Goal: Task Accomplishment & Management: Complete application form

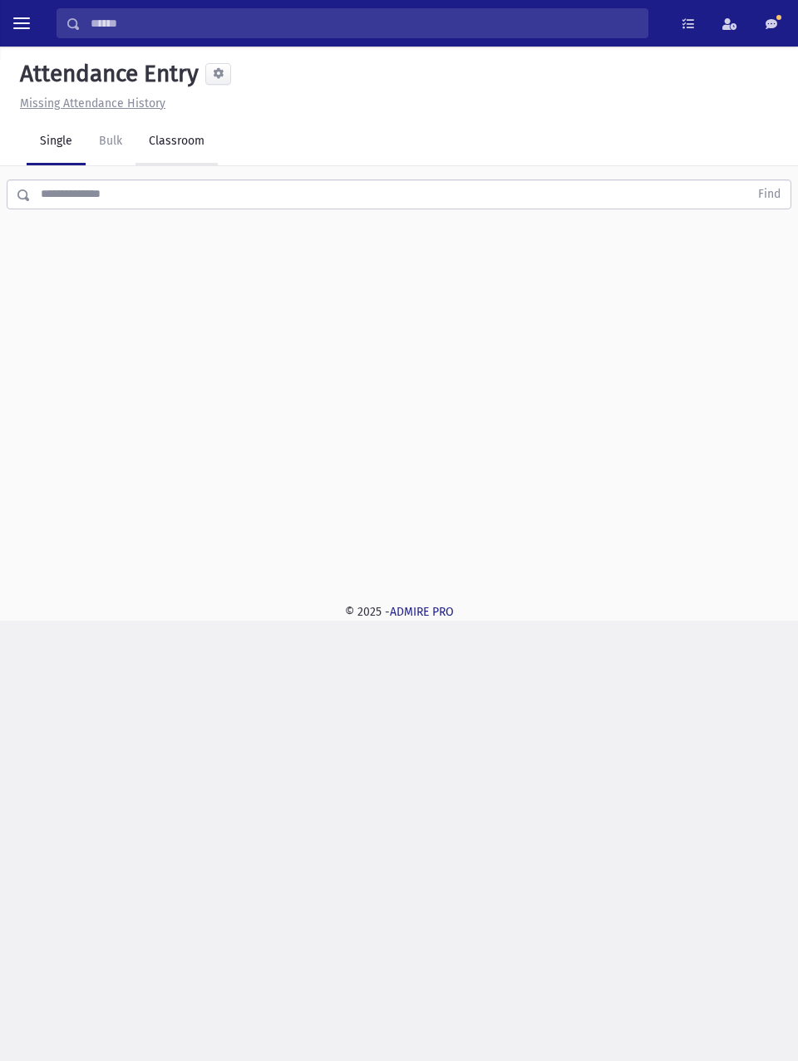
click at [180, 152] on link "Classroom" at bounding box center [176, 142] width 82 height 47
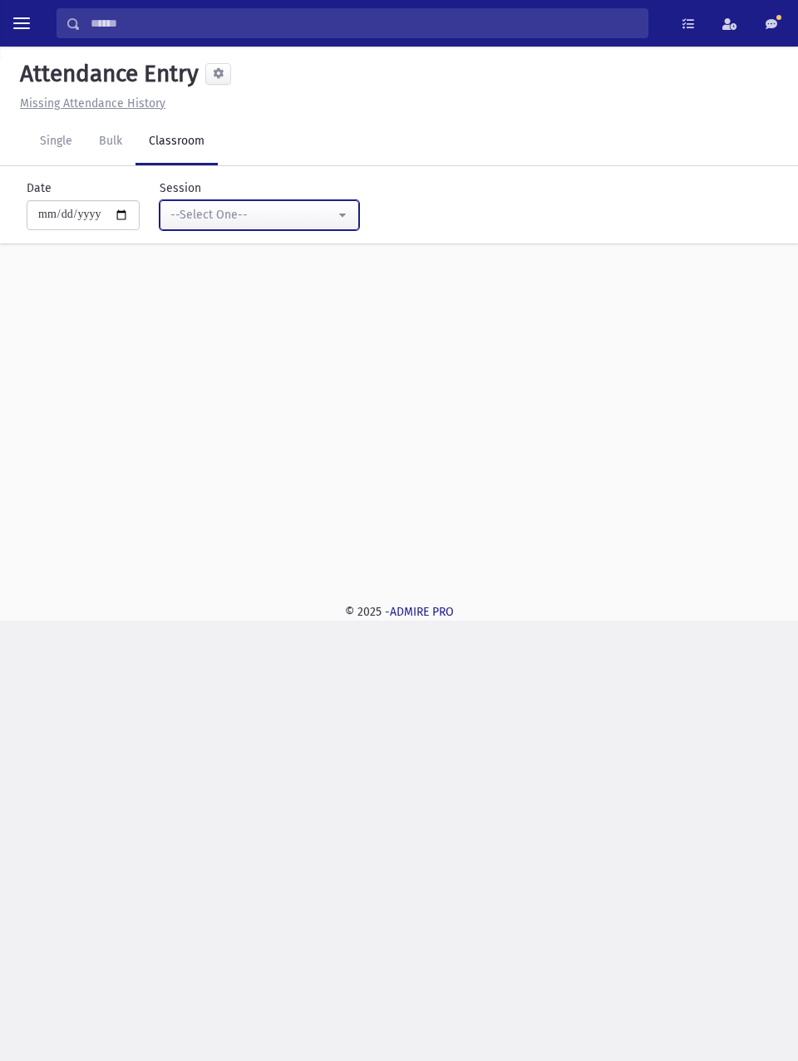
click at [310, 222] on div "--Select One--" at bounding box center [252, 214] width 165 height 17
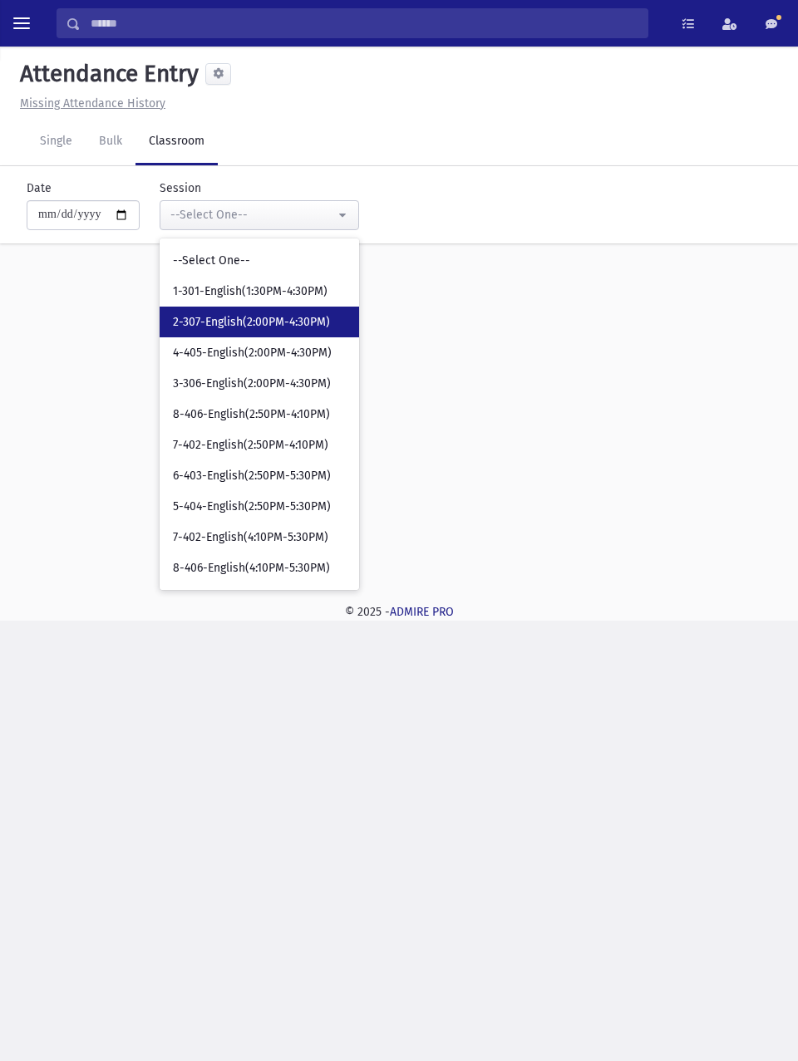
click at [298, 324] on span "2-307-English(2:00PM-4:30PM)" at bounding box center [251, 322] width 157 height 17
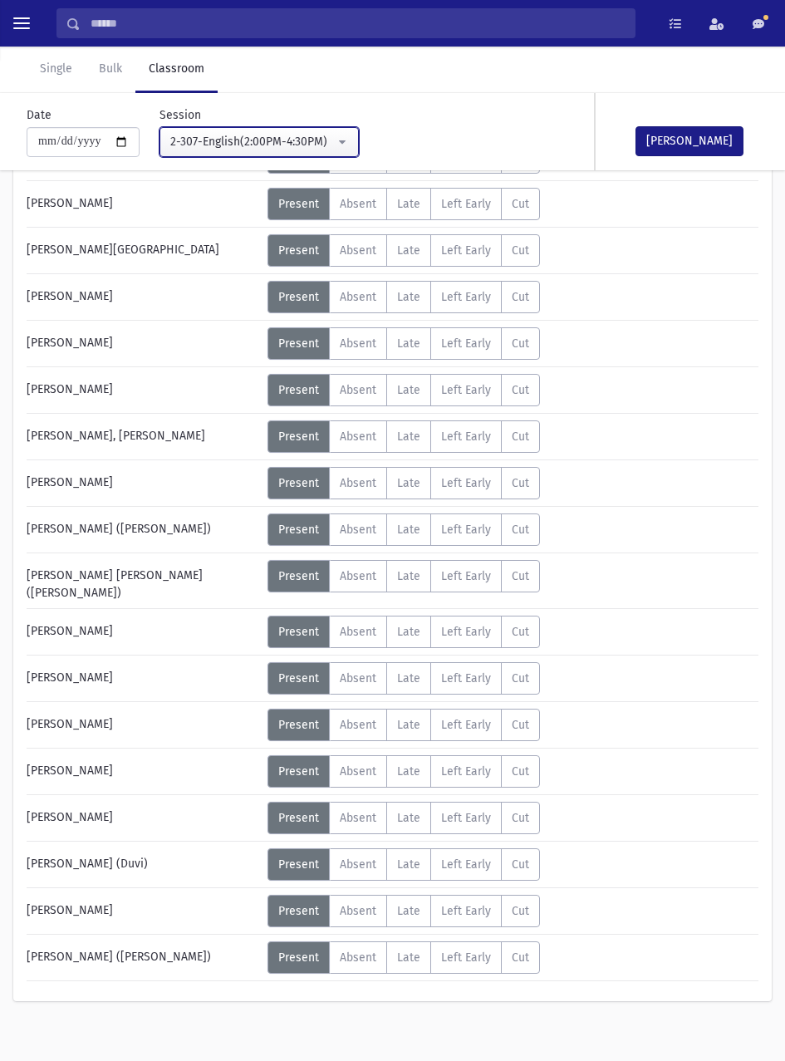
scroll to position [168, 0]
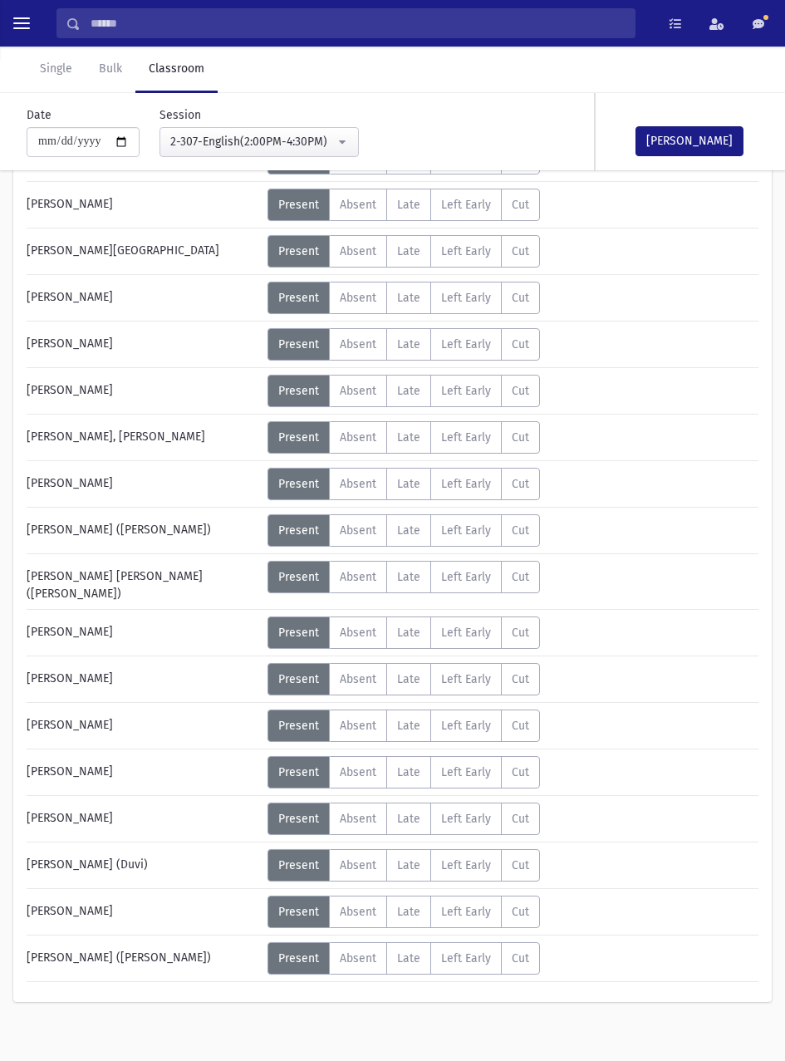
click at [355, 910] on label "Absent A" at bounding box center [358, 912] width 58 height 32
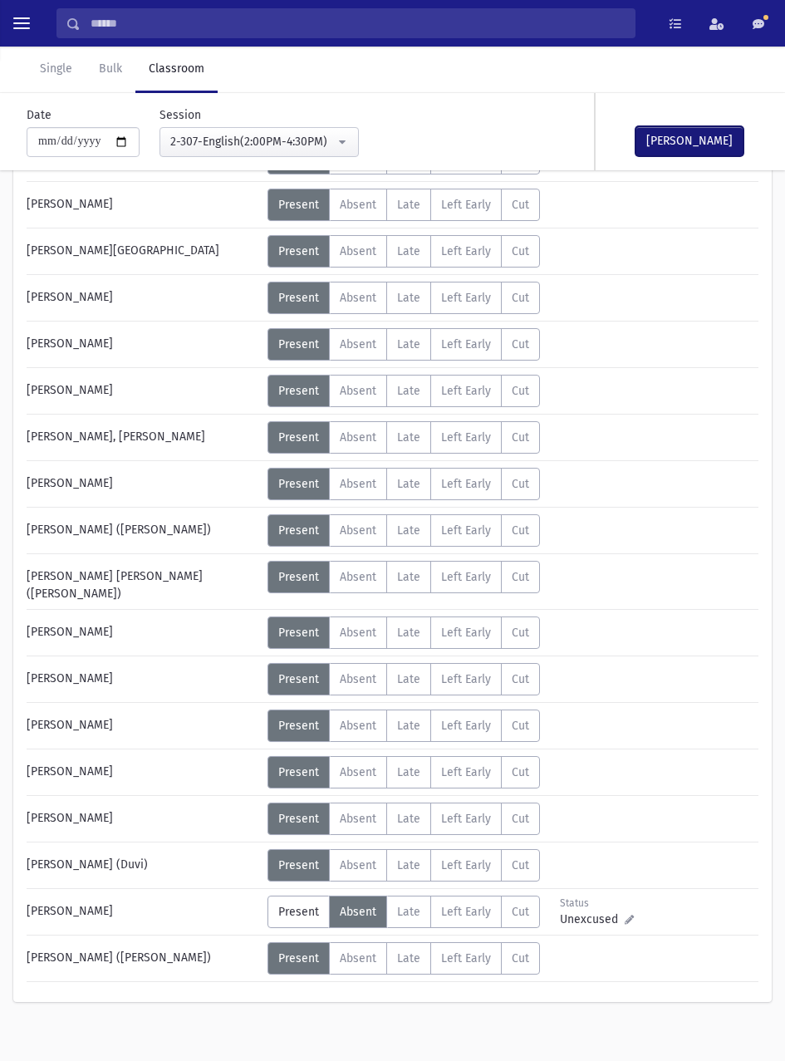
click at [700, 137] on button "[PERSON_NAME]" at bounding box center [690, 141] width 108 height 30
click at [310, 140] on div "2-307-English(2:00PM-4:30PM)" at bounding box center [252, 141] width 165 height 17
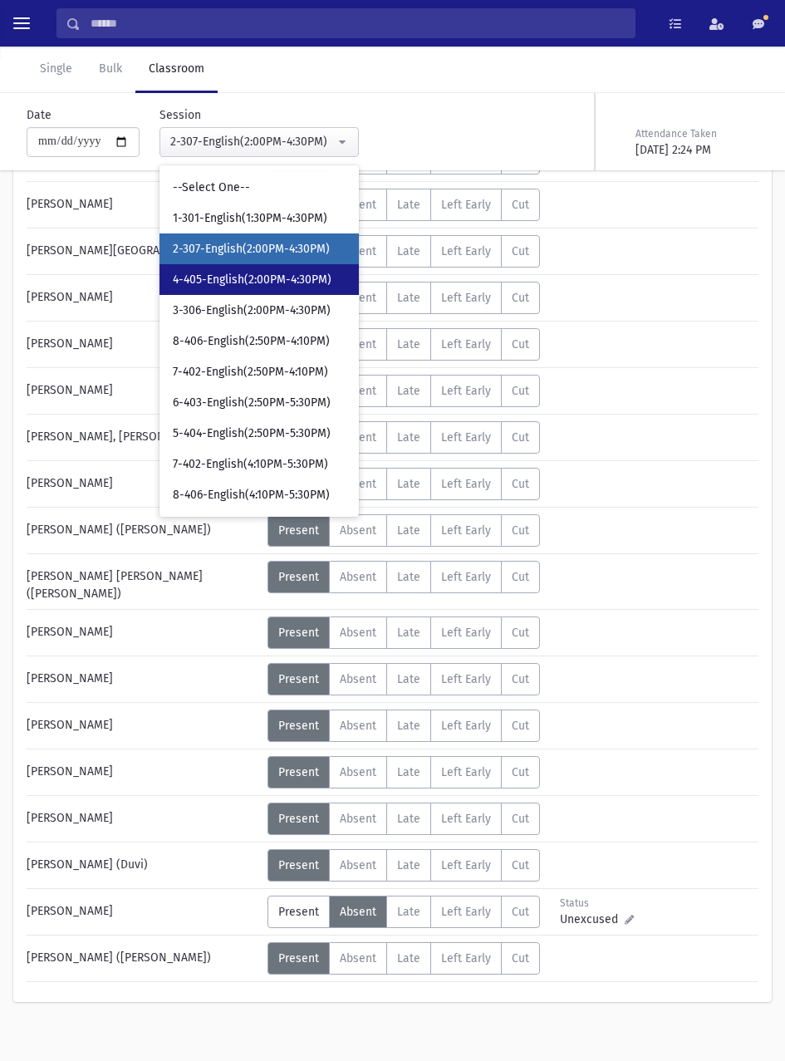
click at [322, 282] on span "4-405-English(2:00PM-4:30PM)" at bounding box center [252, 280] width 159 height 17
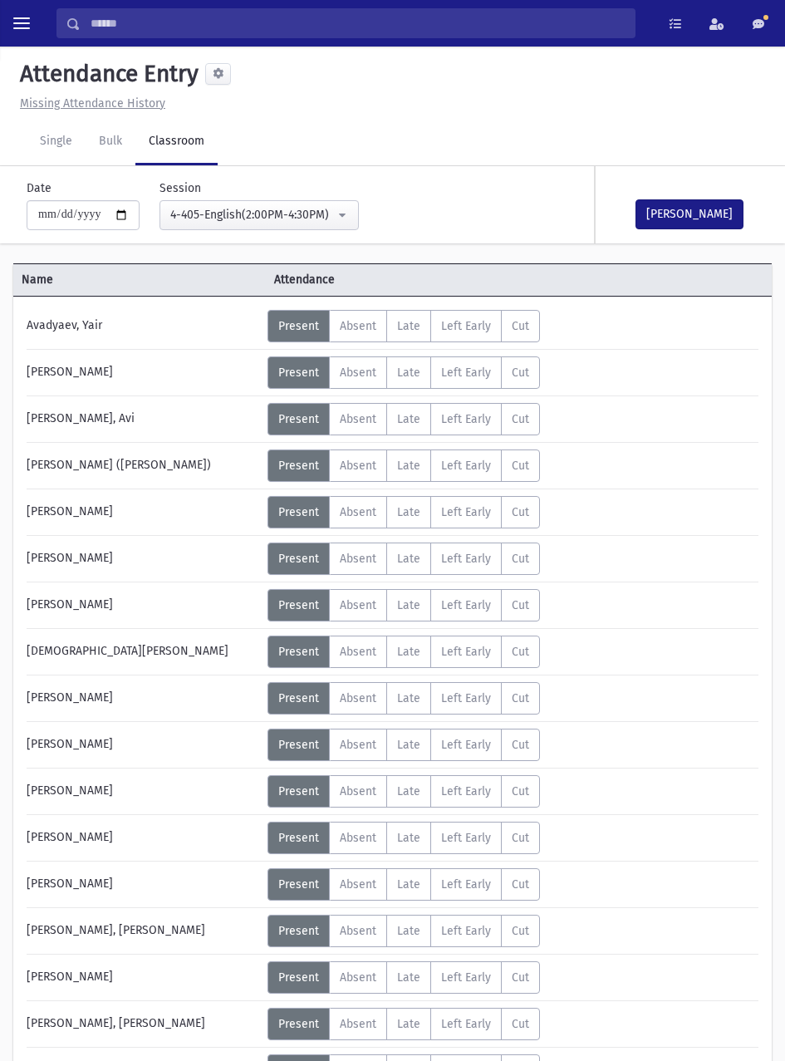
click at [360, 374] on span "Absent" at bounding box center [358, 373] width 37 height 14
click at [710, 223] on button "[PERSON_NAME]" at bounding box center [690, 214] width 108 height 30
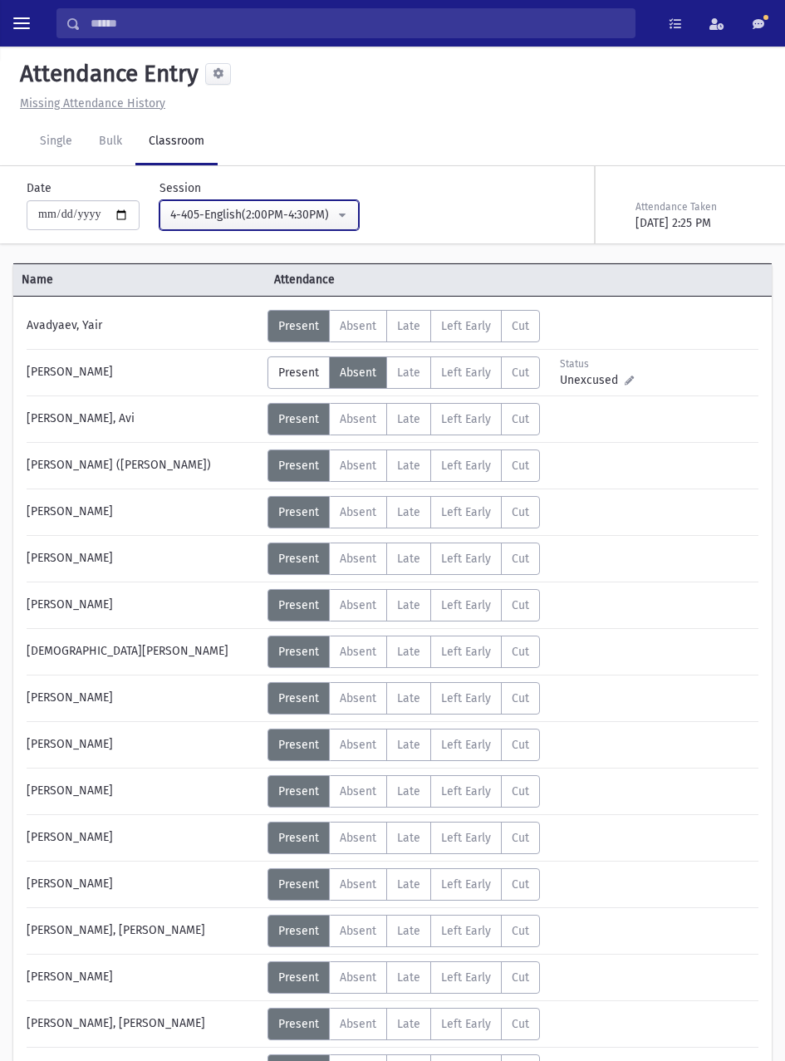
click at [283, 216] on div "4-405-English(2:00PM-4:30PM)" at bounding box center [252, 214] width 165 height 17
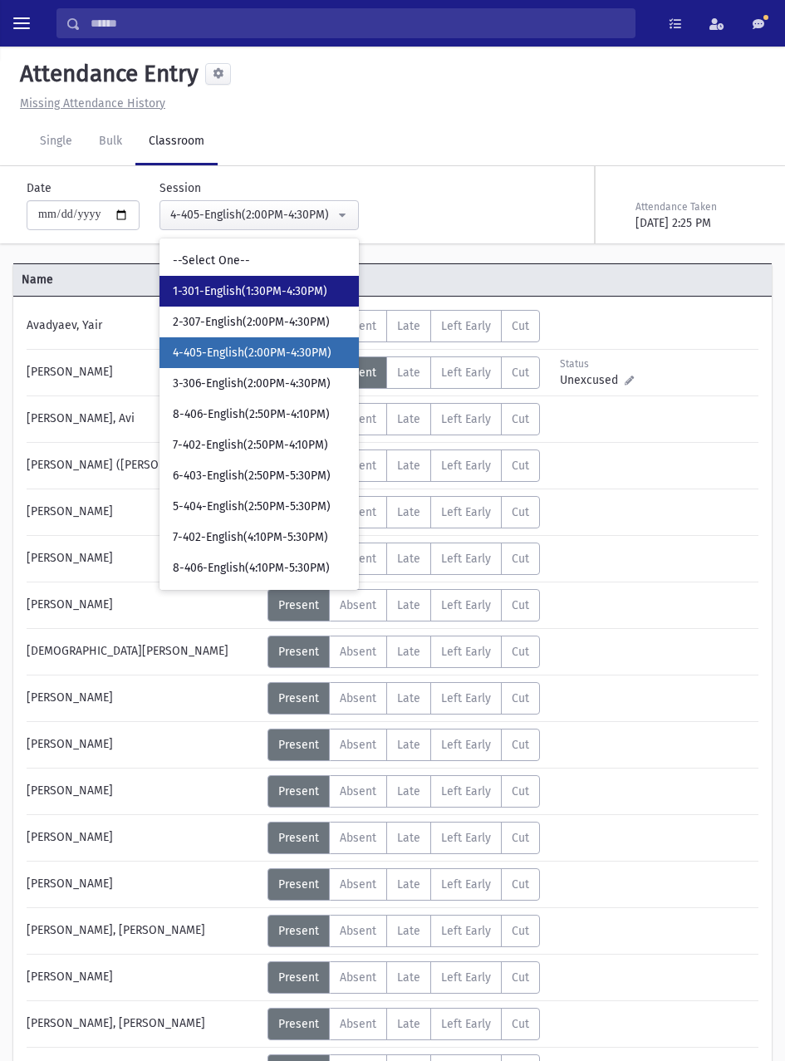
click at [293, 287] on span "1-301-English(1:30PM-4:30PM)" at bounding box center [250, 291] width 155 height 17
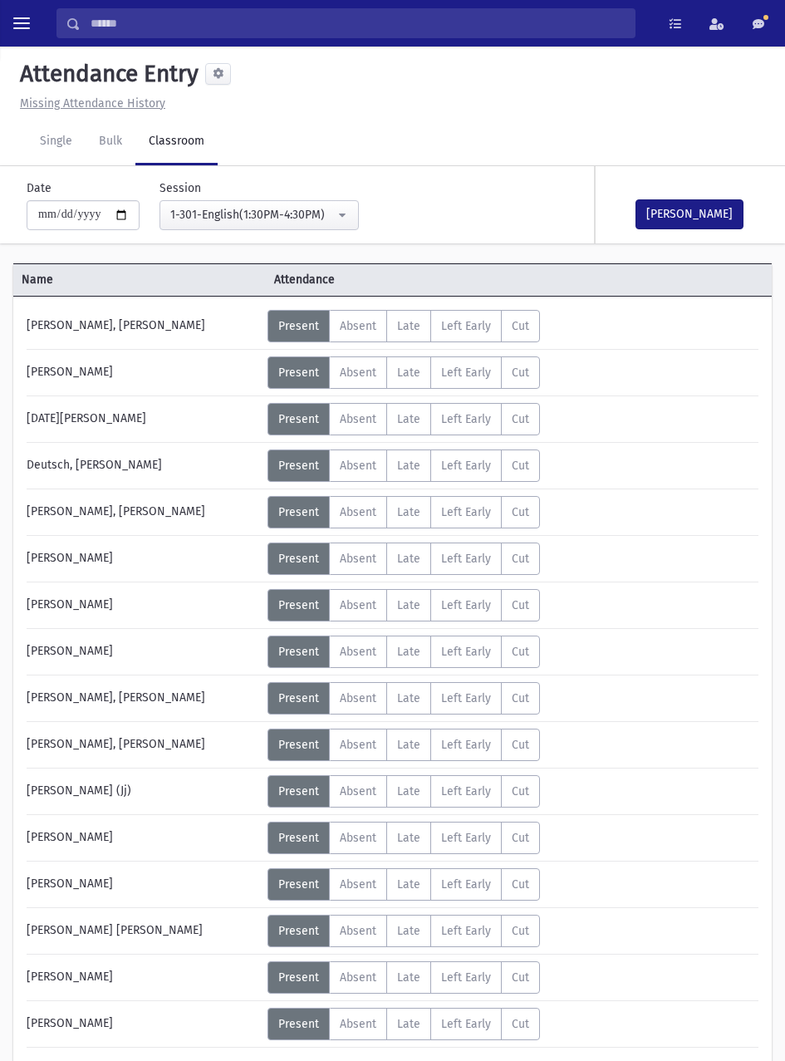
click at [690, 214] on button "[PERSON_NAME]" at bounding box center [690, 214] width 108 height 30
click at [295, 214] on div "1-301-English(1:30PM-4:30PM)" at bounding box center [252, 214] width 165 height 17
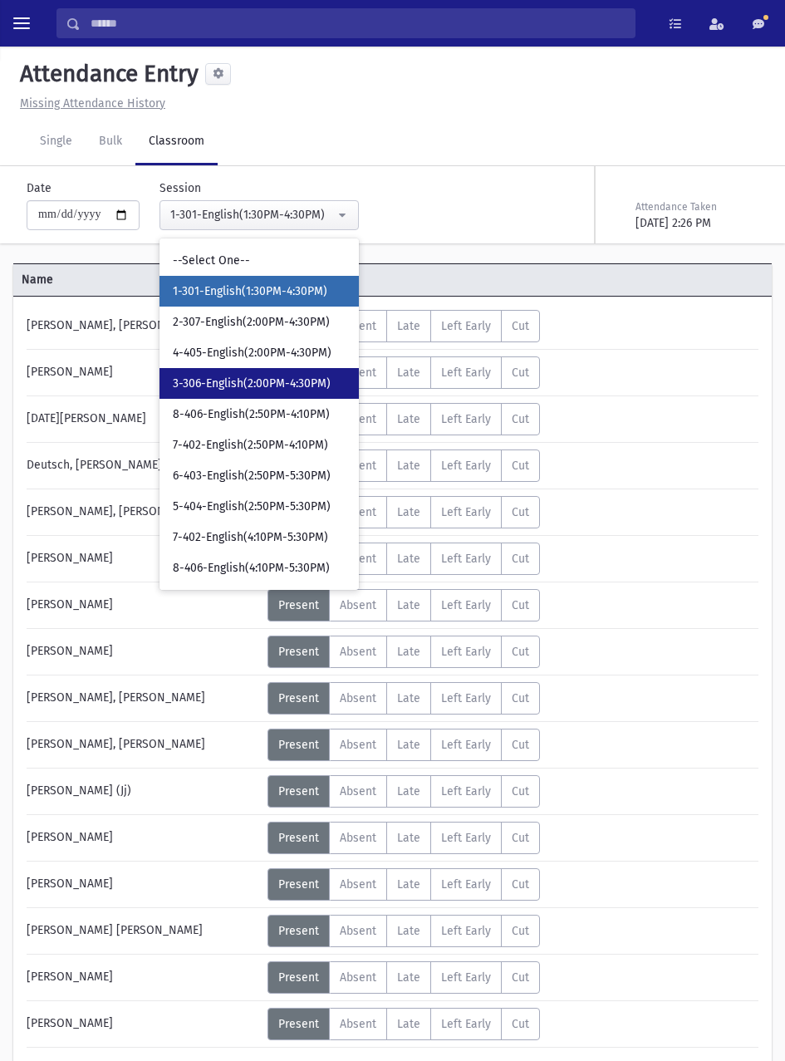
click at [269, 381] on span "3-306-English(2:00PM-4:30PM)" at bounding box center [252, 384] width 158 height 17
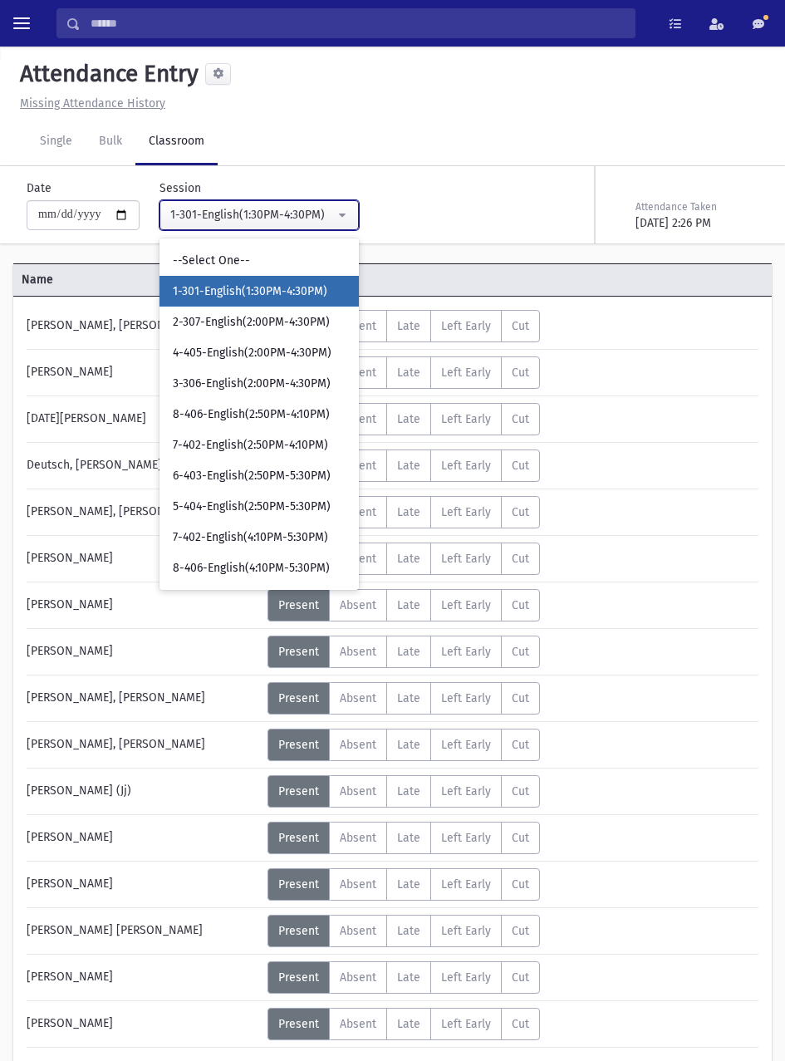
select select "****"
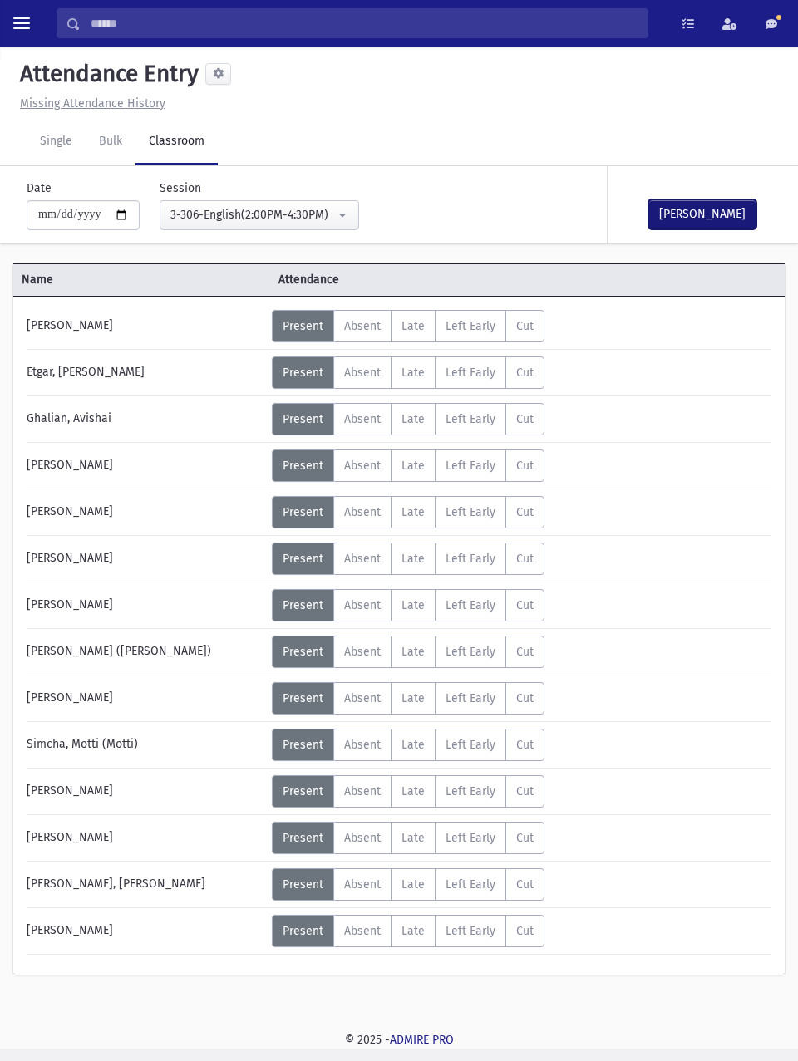
click at [721, 205] on button "[PERSON_NAME]" at bounding box center [702, 214] width 108 height 30
